Goal: Task Accomplishment & Management: Use online tool/utility

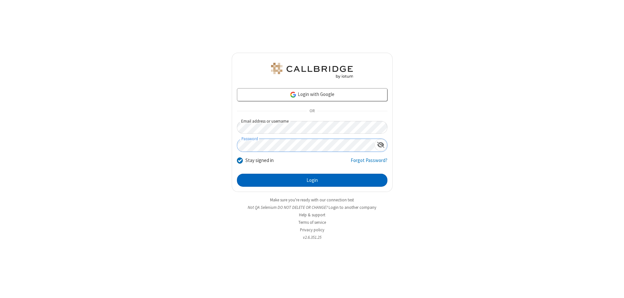
click at [312, 180] on button "Login" at bounding box center [312, 180] width 151 height 13
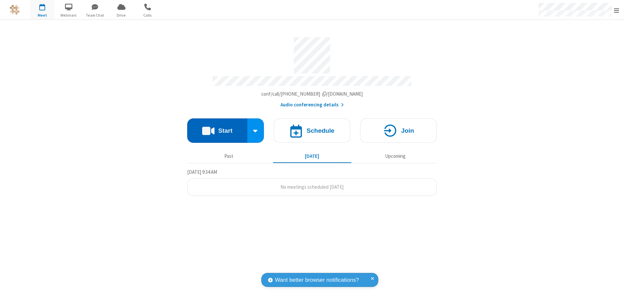
click at [217, 127] on button "Start" at bounding box center [217, 130] width 60 height 24
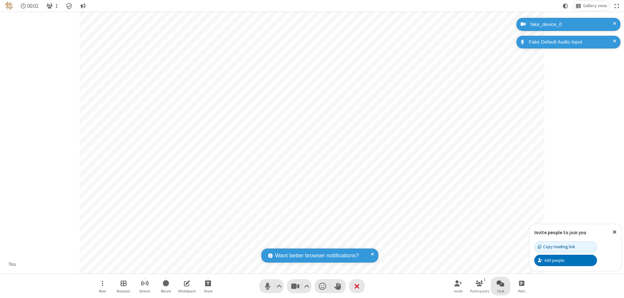
click at [501, 283] on span "Open chat" at bounding box center [501, 283] width 8 height 8
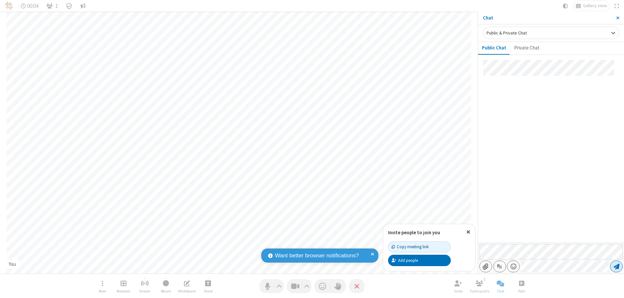
click at [617, 266] on span "Send message" at bounding box center [617, 266] width 6 height 7
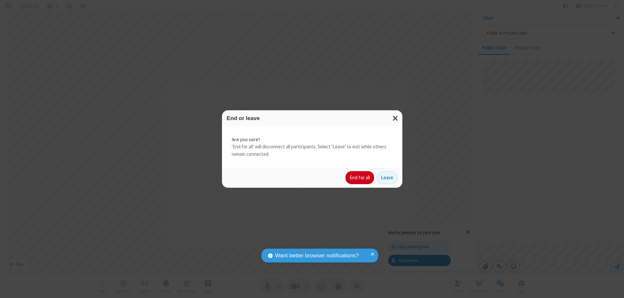
click at [360, 178] on button "End for all" at bounding box center [360, 177] width 29 height 13
